Goal: Check status: Check status

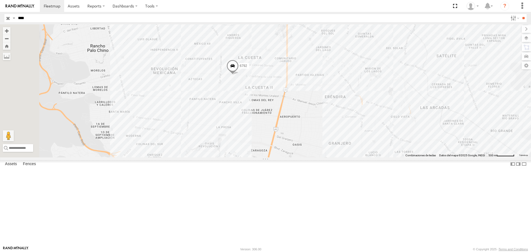
click at [361, 93] on div "6792" at bounding box center [265, 90] width 531 height 133
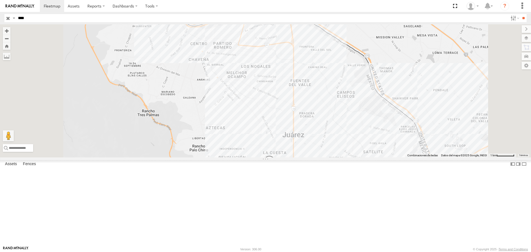
drag, startPoint x: 319, startPoint y: 98, endPoint x: 311, endPoint y: 91, distance: 10.0
click at [311, 92] on div "6792 644" at bounding box center [265, 90] width 531 height 133
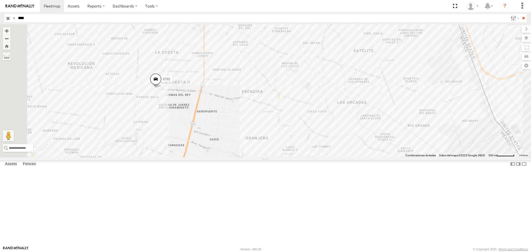
drag, startPoint x: 264, startPoint y: 129, endPoint x: 265, endPoint y: 118, distance: 10.6
click at [265, 118] on div "6792 644" at bounding box center [265, 90] width 531 height 133
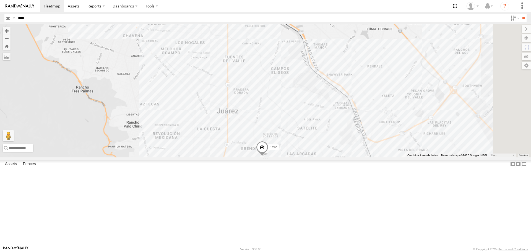
drag, startPoint x: 313, startPoint y: 100, endPoint x: 284, endPoint y: 85, distance: 32.9
click at [284, 86] on div "6792 644" at bounding box center [265, 90] width 531 height 133
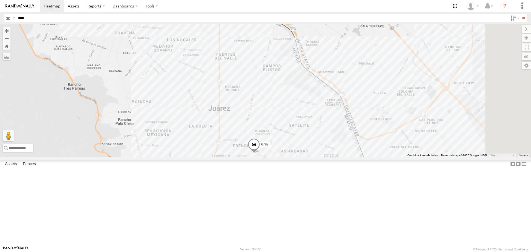
drag, startPoint x: 331, startPoint y: 108, endPoint x: 315, endPoint y: 90, distance: 24.6
click at [315, 90] on div "6792 644" at bounding box center [265, 90] width 531 height 133
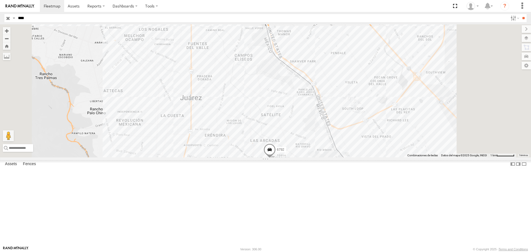
drag, startPoint x: 361, startPoint y: 176, endPoint x: 332, endPoint y: 158, distance: 34.7
click at [333, 157] on div "6792 644" at bounding box center [265, 90] width 531 height 133
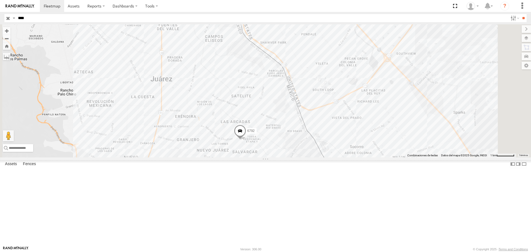
drag, startPoint x: 326, startPoint y: 142, endPoint x: 311, endPoint y: 149, distance: 16.9
click at [311, 149] on div "6792 644" at bounding box center [265, 90] width 531 height 133
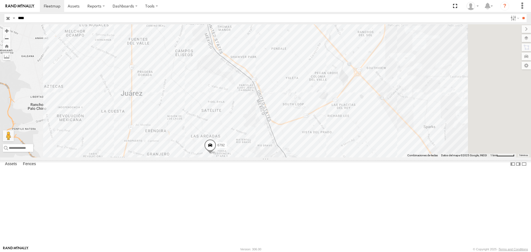
click at [63, 18] on input "****" at bounding box center [262, 18] width 492 height 8
click at [520, 14] on input "**" at bounding box center [523, 18] width 6 height 8
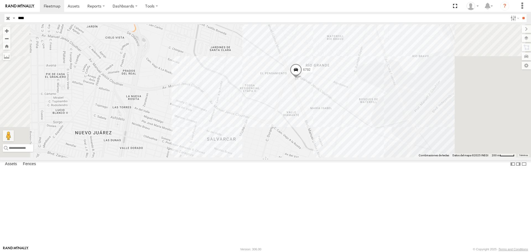
drag, startPoint x: 357, startPoint y: 87, endPoint x: 316, endPoint y: 81, distance: 41.3
click at [316, 81] on div "6792" at bounding box center [265, 90] width 531 height 133
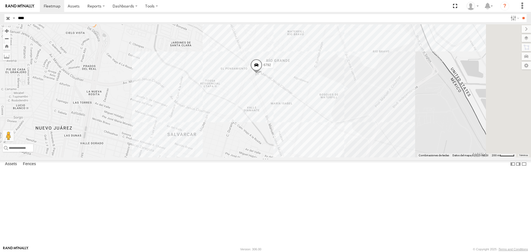
drag, startPoint x: 348, startPoint y: 97, endPoint x: 324, endPoint y: 85, distance: 27.7
click at [324, 85] on div "6792" at bounding box center [265, 90] width 531 height 133
